Goal: Task Accomplishment & Management: Use online tool/utility

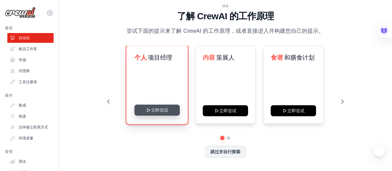
click at [152, 111] on button "立即尝试" at bounding box center [156, 110] width 45 height 11
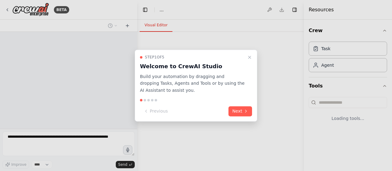
select select "****"
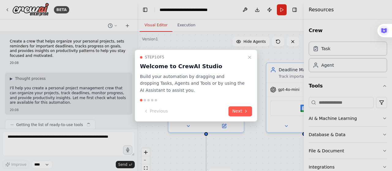
scroll to position [523, 0]
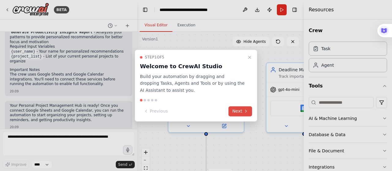
click at [235, 109] on button "Next" at bounding box center [240, 111] width 24 height 10
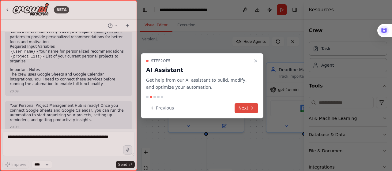
click at [246, 106] on button "Next" at bounding box center [247, 108] width 24 height 10
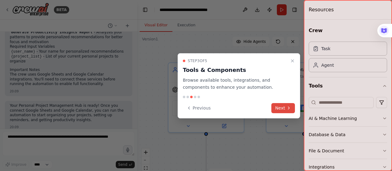
click at [284, 107] on button "Next" at bounding box center [283, 108] width 24 height 10
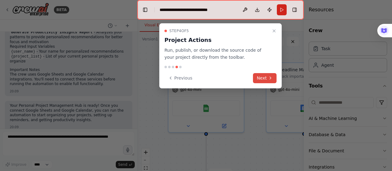
click at [272, 77] on icon at bounding box center [270, 78] width 5 height 5
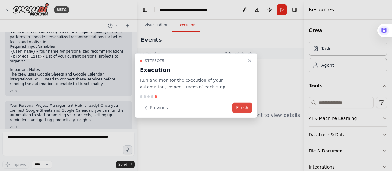
click at [247, 105] on button "Finish" at bounding box center [242, 108] width 20 height 10
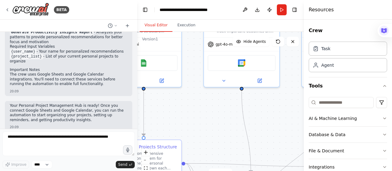
drag, startPoint x: 257, startPoint y: 102, endPoint x: 195, endPoint y: 37, distance: 89.9
click at [195, 37] on div ".deletable-edge-delete-btn { width: 20px; height: 20px; border: 0px solid #ffff…" at bounding box center [220, 108] width 167 height 153
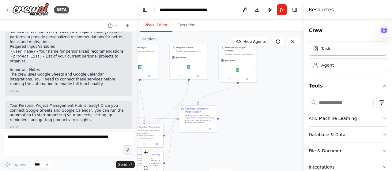
drag, startPoint x: 203, startPoint y: 115, endPoint x: 125, endPoint y: 103, distance: 79.1
click at [125, 103] on div "BETA Create a crew that helps organize your personal projects, sets reminders f…" at bounding box center [196, 85] width 392 height 171
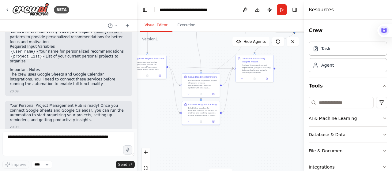
drag, startPoint x: 248, startPoint y: 120, endPoint x: 304, endPoint y: 69, distance: 76.3
click at [304, 69] on div "BETA Create a crew that helps organize your personal projects, sets reminders f…" at bounding box center [196, 85] width 392 height 171
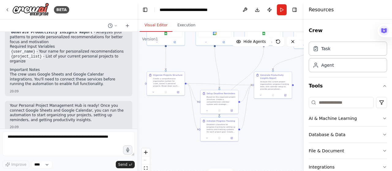
drag, startPoint x: 269, startPoint y: 97, endPoint x: 288, endPoint y: 116, distance: 26.6
click at [288, 116] on div ".deletable-edge-delete-btn { width: 20px; height: 20px; border: 0px solid #ffff…" at bounding box center [220, 108] width 167 height 153
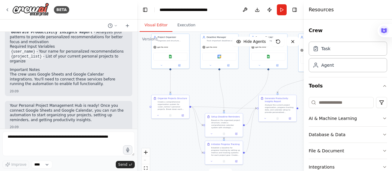
drag, startPoint x: 235, startPoint y: 67, endPoint x: 242, endPoint y: 97, distance: 30.6
click at [242, 97] on div ".deletable-edge-delete-btn { width: 20px; height: 20px; border: 0px solid #ffff…" at bounding box center [220, 108] width 167 height 153
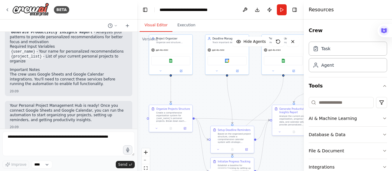
drag, startPoint x: 243, startPoint y: 97, endPoint x: 260, endPoint y: 103, distance: 17.5
click at [260, 103] on div ".deletable-edge-delete-btn { width: 20px; height: 20px; border: 0px solid #ffff…" at bounding box center [220, 108] width 167 height 153
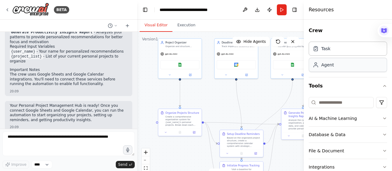
click at [332, 63] on div "Agent" at bounding box center [327, 65] width 13 height 6
click at [330, 70] on div "Agent" at bounding box center [348, 65] width 78 height 14
click at [328, 105] on input at bounding box center [341, 102] width 65 height 11
